Goal: Transaction & Acquisition: Purchase product/service

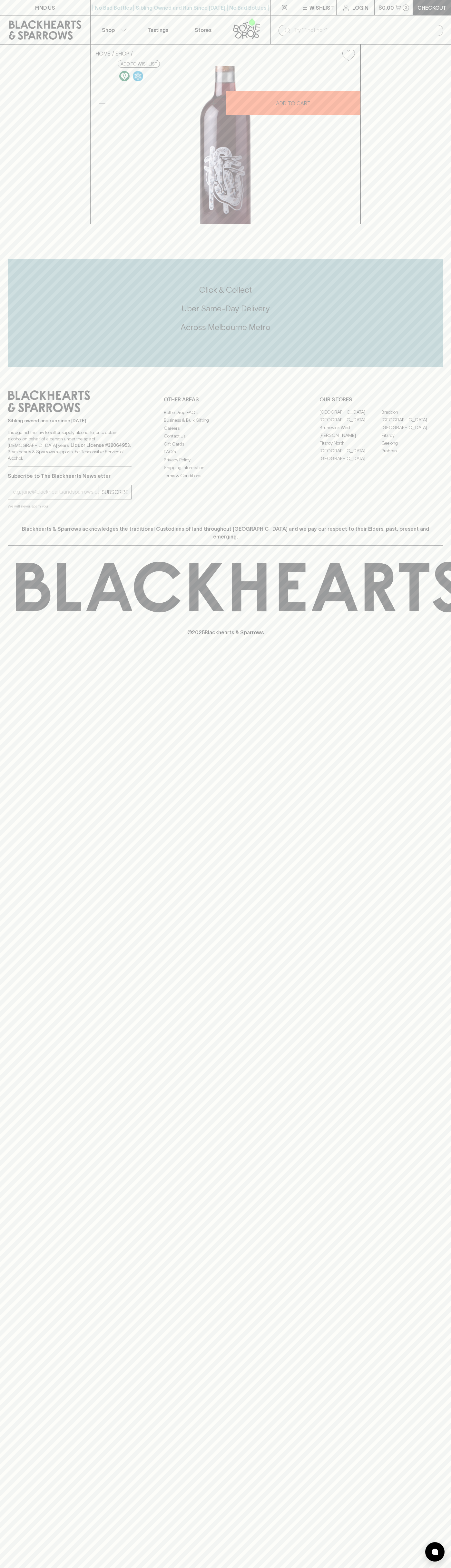
click at [105, 30] on p "Shop" at bounding box center [108, 30] width 13 height 8
click at [11, 1568] on html "FIND US | No Bad Bottles | Sibling Owned and Run Since [DATE] | No Bad Bottles …" at bounding box center [225, 784] width 451 height 1568
click at [14, 1449] on div at bounding box center [225, 784] width 451 height 1568
